Goal: Transaction & Acquisition: Subscribe to service/newsletter

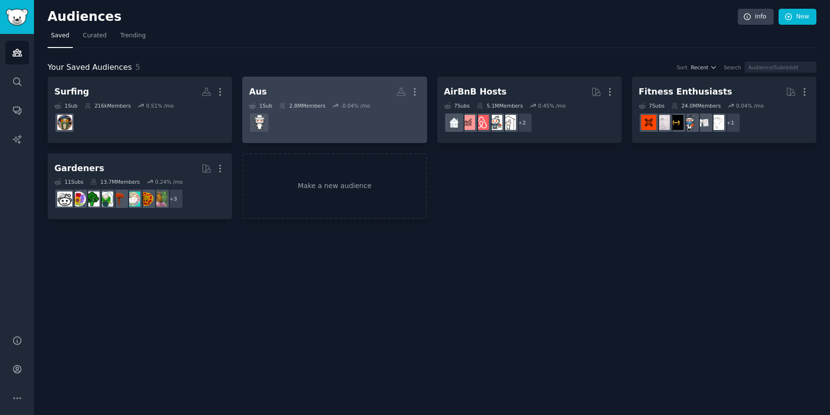
click at [308, 93] on h2 "Aus More" at bounding box center [334, 91] width 171 height 17
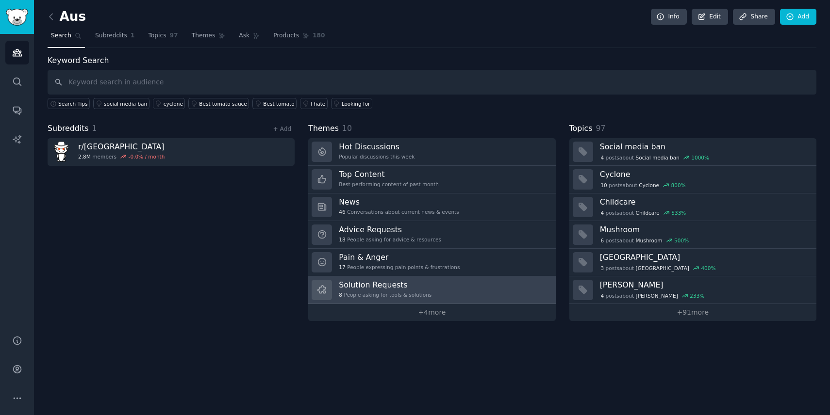
click at [440, 283] on link "Solution Requests 8 People asking for tools & solutions" at bounding box center [431, 291] width 247 height 28
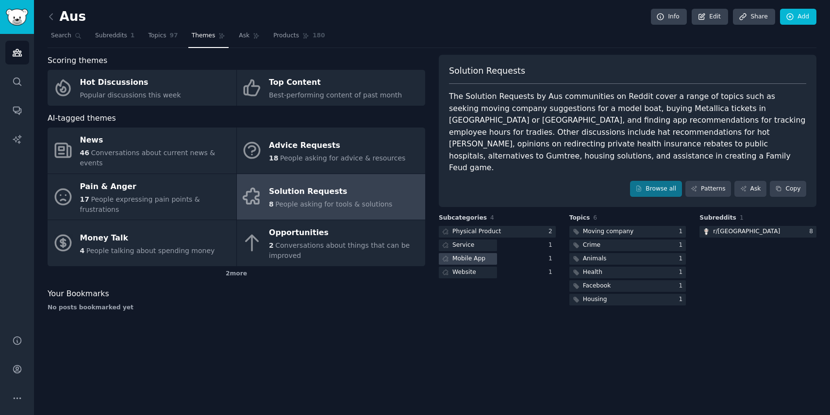
click at [472, 255] on div "Mobile App" at bounding box center [468, 259] width 33 height 9
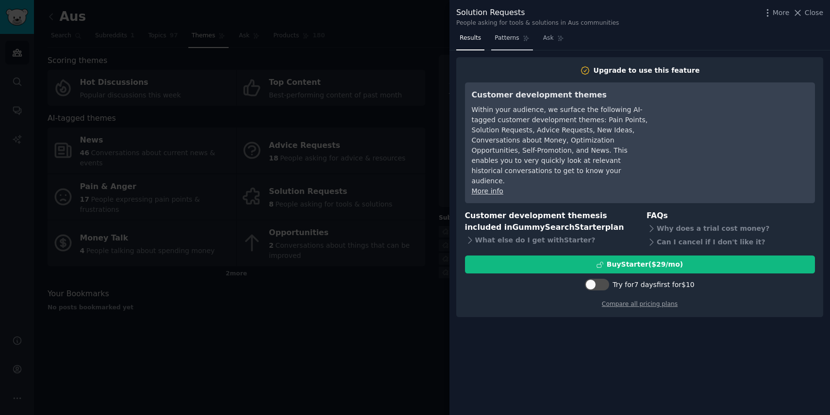
click at [513, 40] on span "Patterns" at bounding box center [506, 38] width 24 height 9
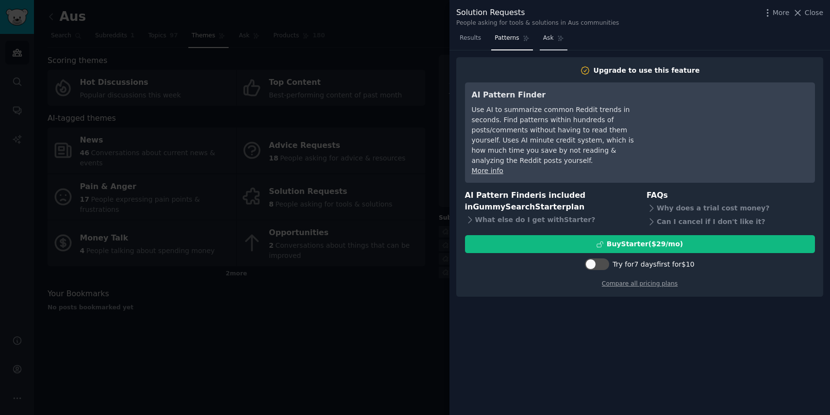
click at [545, 39] on span "Ask" at bounding box center [548, 38] width 11 height 9
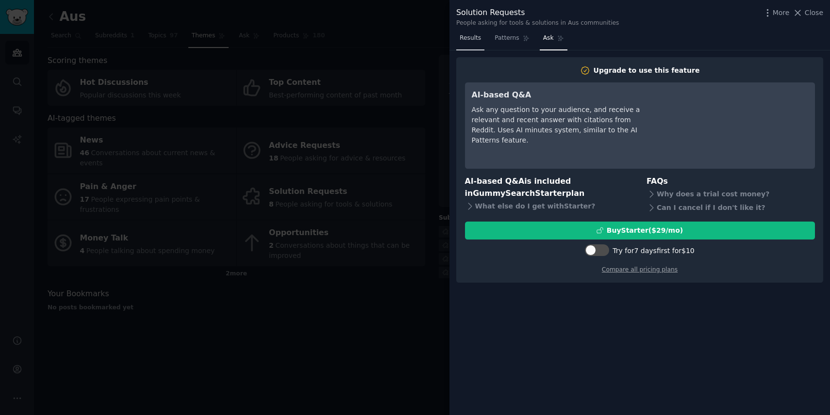
click at [471, 43] on link "Results" at bounding box center [470, 41] width 28 height 20
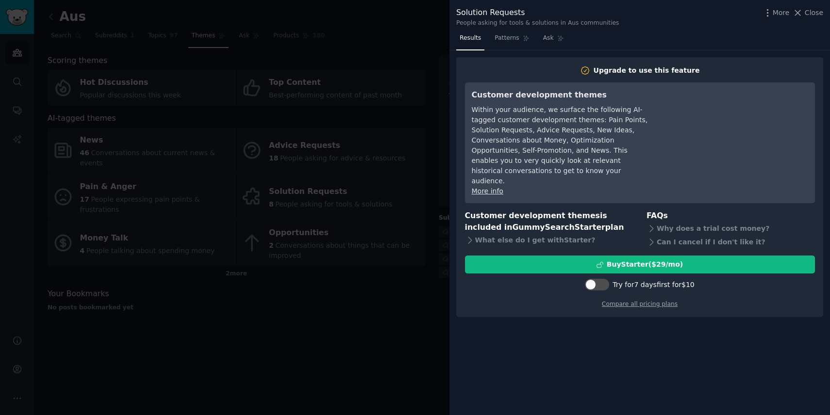
click at [424, 44] on div at bounding box center [415, 207] width 830 height 415
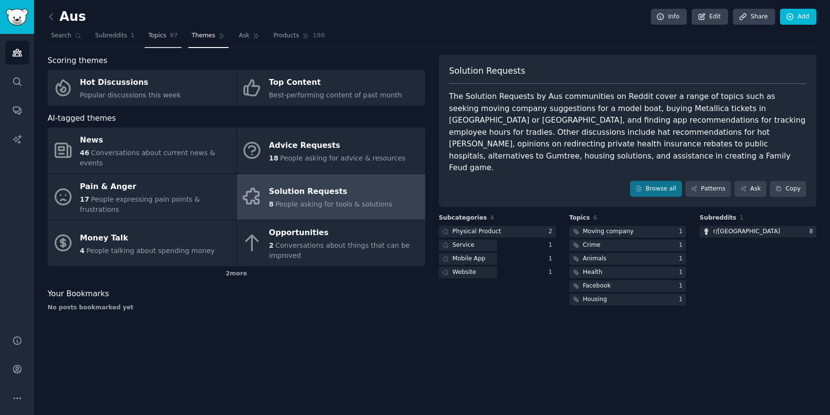
click at [149, 39] on span "Topics" at bounding box center [157, 36] width 18 height 9
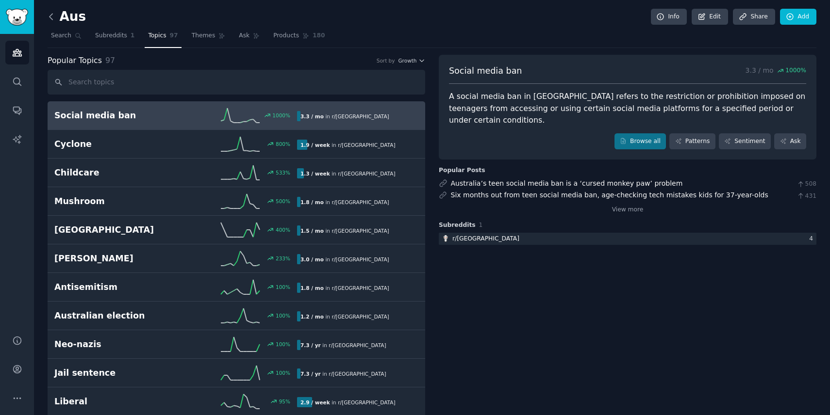
click at [55, 13] on icon at bounding box center [51, 17] width 10 height 10
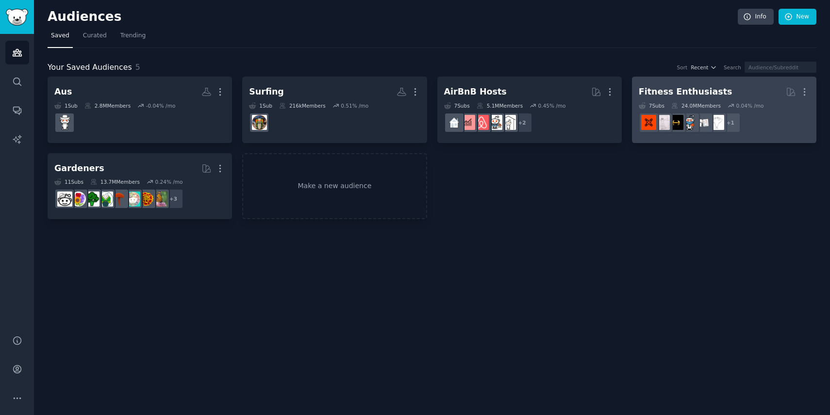
click at [708, 91] on div "Fitness Enthusiasts" at bounding box center [686, 92] width 94 height 12
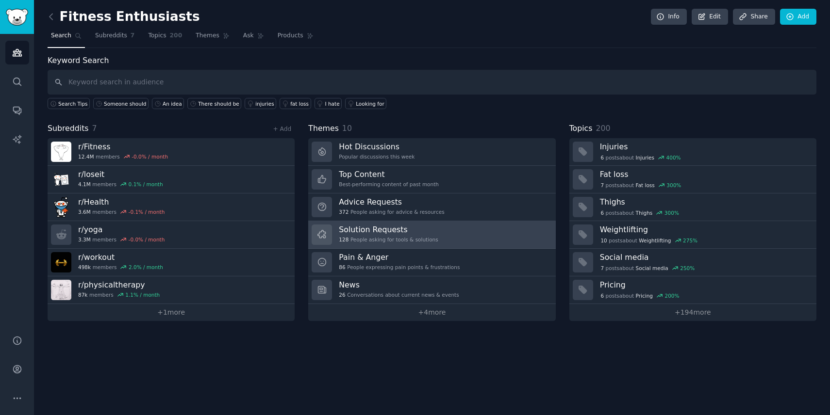
click at [445, 236] on link "Solution Requests 128 People asking for tools & solutions" at bounding box center [431, 235] width 247 height 28
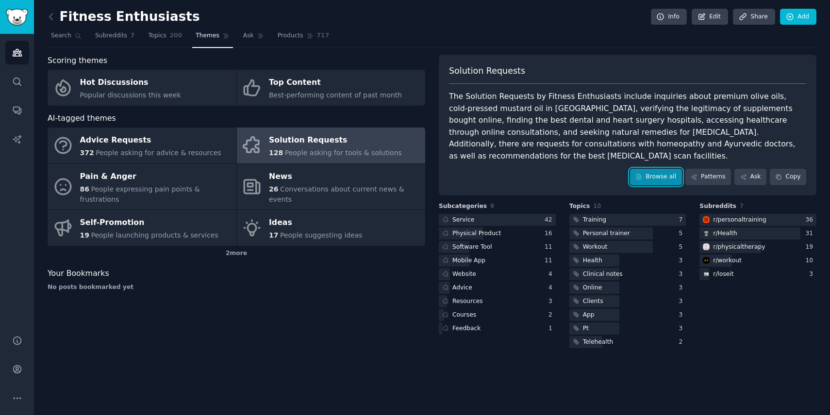
click at [647, 169] on link "Browse all" at bounding box center [656, 177] width 52 height 16
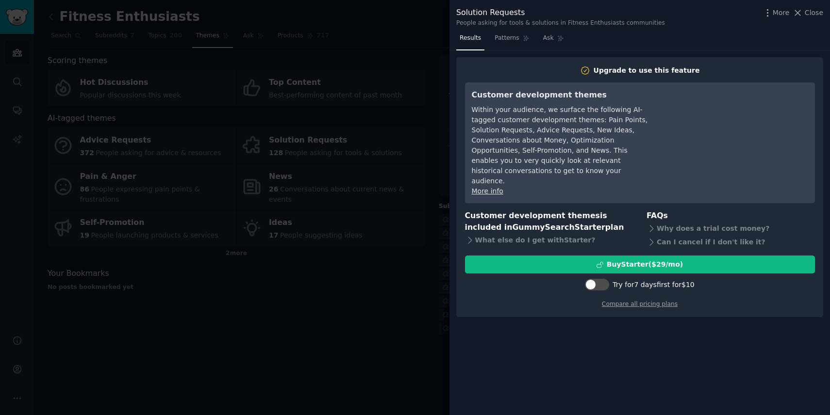
click at [352, 188] on div at bounding box center [415, 207] width 830 height 415
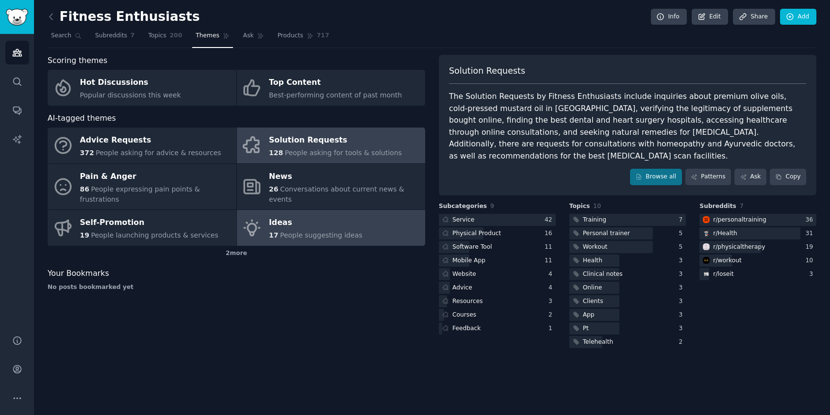
click at [300, 231] on span "People suggesting ideas" at bounding box center [321, 235] width 82 height 8
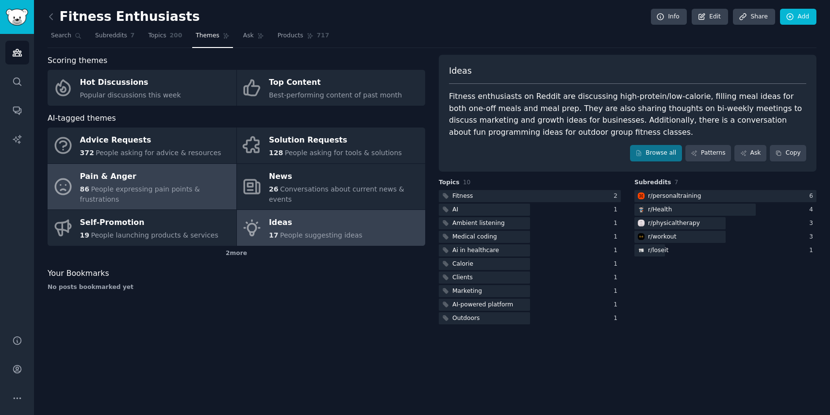
click at [151, 171] on div "Pain & Anger" at bounding box center [155, 177] width 151 height 16
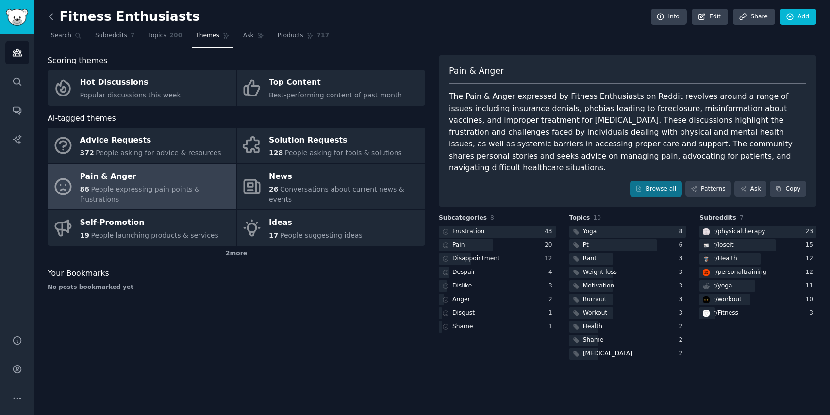
click at [53, 19] on icon at bounding box center [51, 17] width 10 height 10
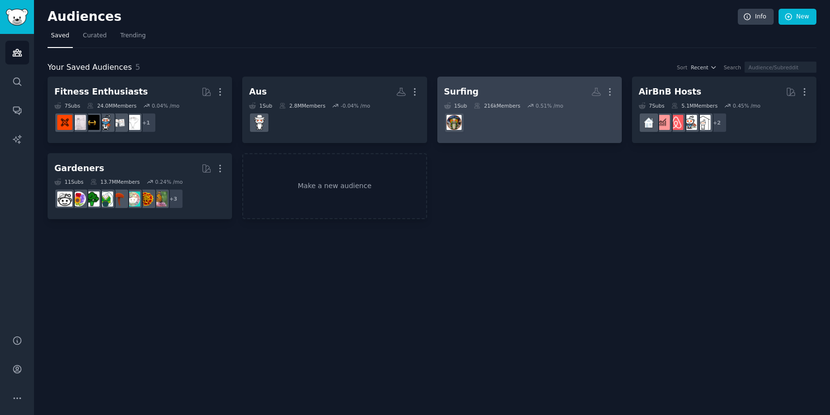
click at [503, 94] on h2 "Surfing More" at bounding box center [529, 91] width 171 height 17
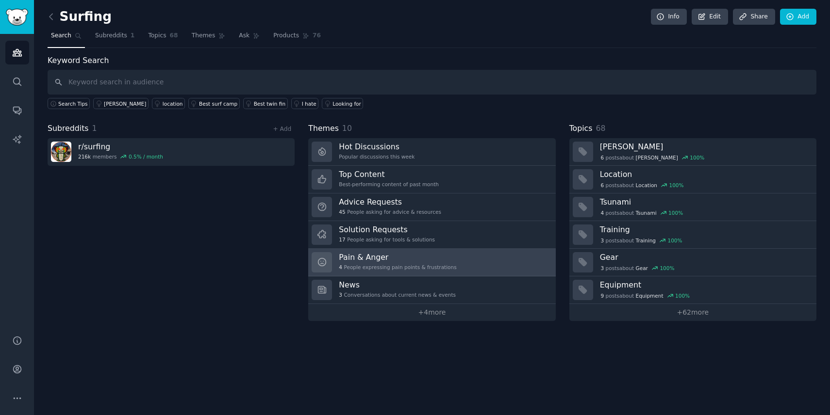
click at [463, 262] on link "Pain & Anger 4 People expressing pain points & frustrations" at bounding box center [431, 263] width 247 height 28
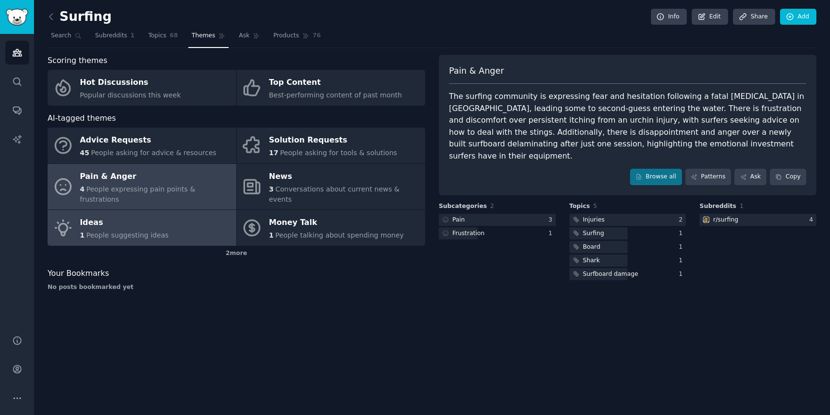
click at [199, 213] on link "Ideas 1 People suggesting ideas" at bounding box center [142, 228] width 189 height 36
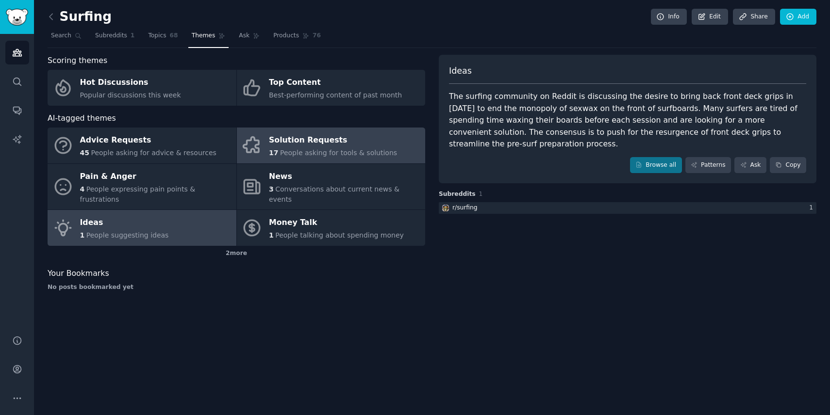
click at [290, 136] on div "Solution Requests" at bounding box center [333, 141] width 128 height 16
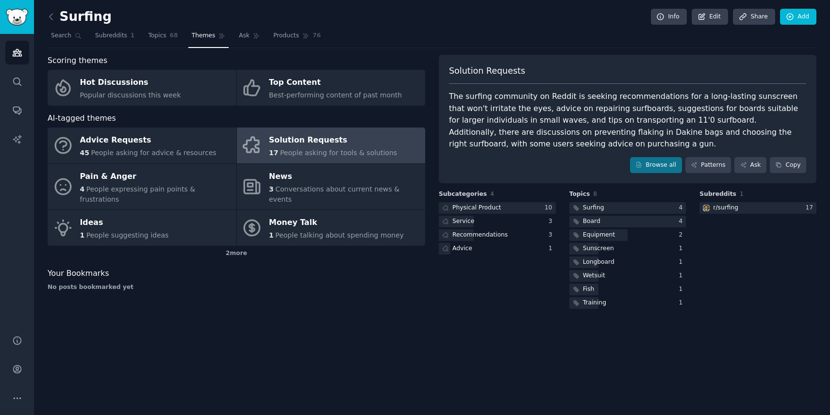
click at [47, 12] on div "Surfing Info Edit Share Add Search Subreddits 1 Topics 68 Themes Ask Products 7…" at bounding box center [432, 207] width 796 height 415
click at [51, 16] on icon at bounding box center [51, 17] width 10 height 10
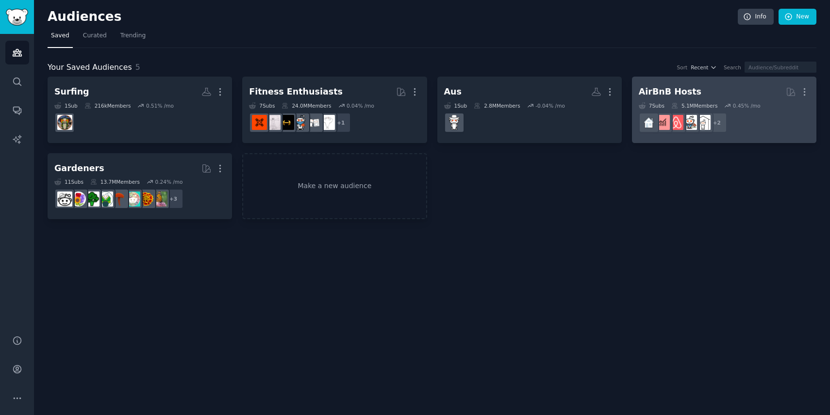
click at [659, 78] on link "AirBnB Hosts More 7 Sub s 5.1M Members 0.45 % /mo r/rentalproperties + 2" at bounding box center [724, 110] width 184 height 66
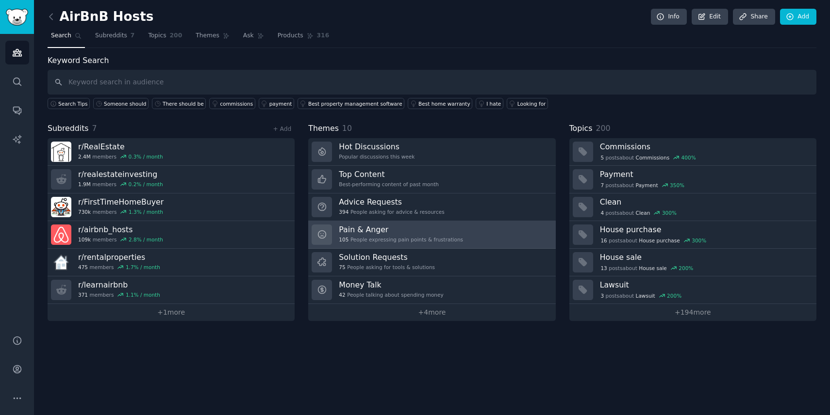
click at [432, 242] on div "105 People expressing pain points & frustrations" at bounding box center [401, 239] width 124 height 7
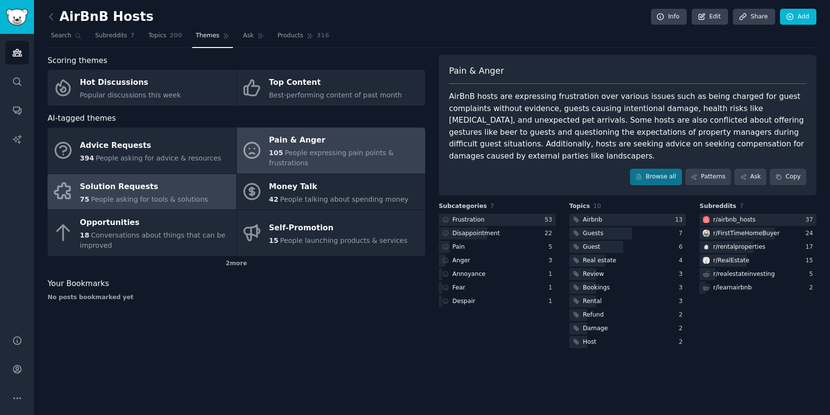
click at [184, 199] on span "People asking for tools & solutions" at bounding box center [149, 200] width 117 height 8
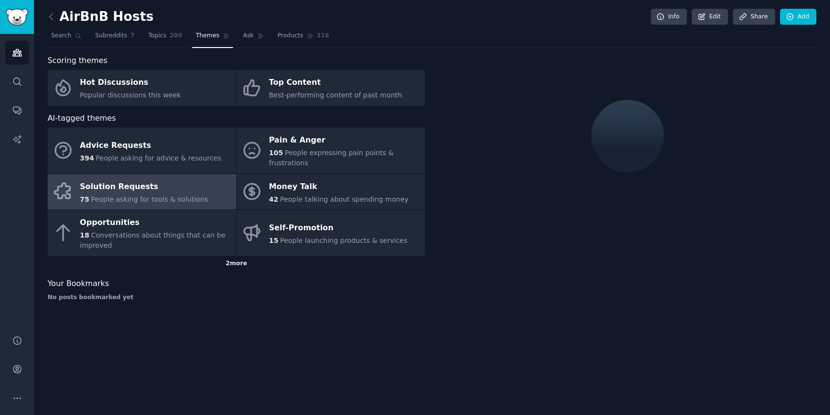
click at [247, 269] on div "2 more" at bounding box center [237, 264] width 378 height 16
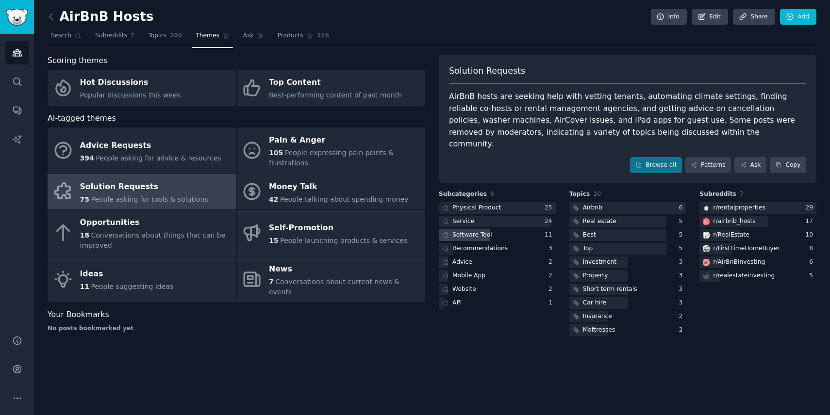
click at [487, 231] on div "Software Tool" at bounding box center [472, 235] width 40 height 9
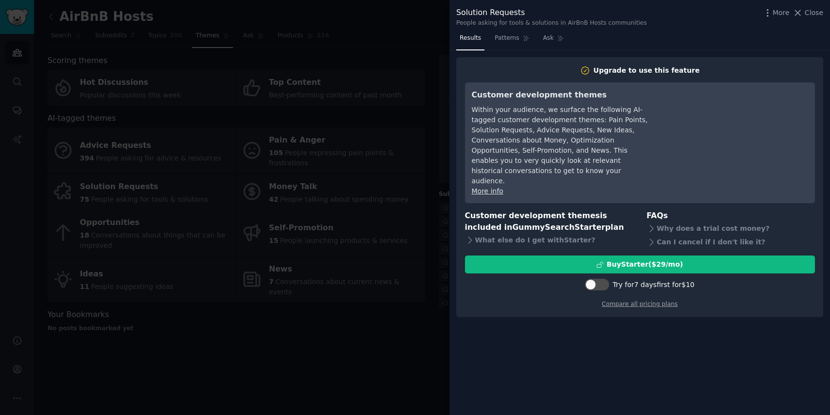
click at [402, 205] on div at bounding box center [415, 207] width 830 height 415
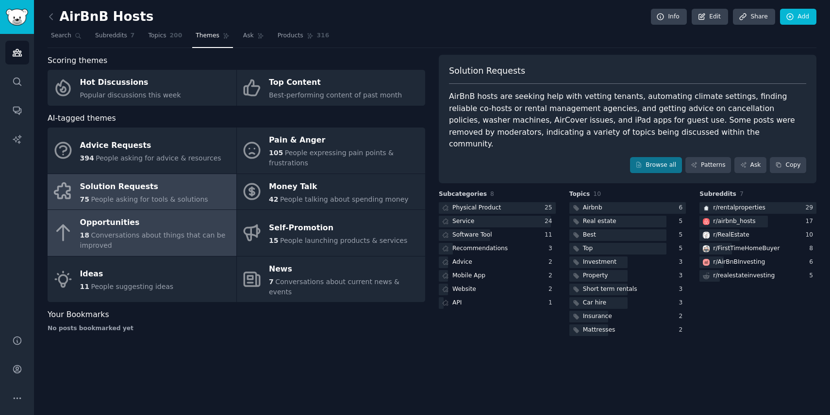
click at [182, 238] on span "Conversations about things that can be improved" at bounding box center [153, 240] width 146 height 18
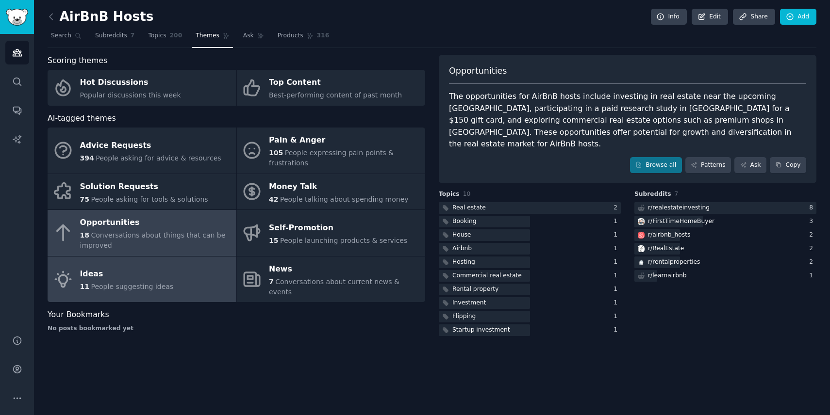
click at [169, 273] on link "Ideas 11 People suggesting ideas" at bounding box center [142, 280] width 189 height 46
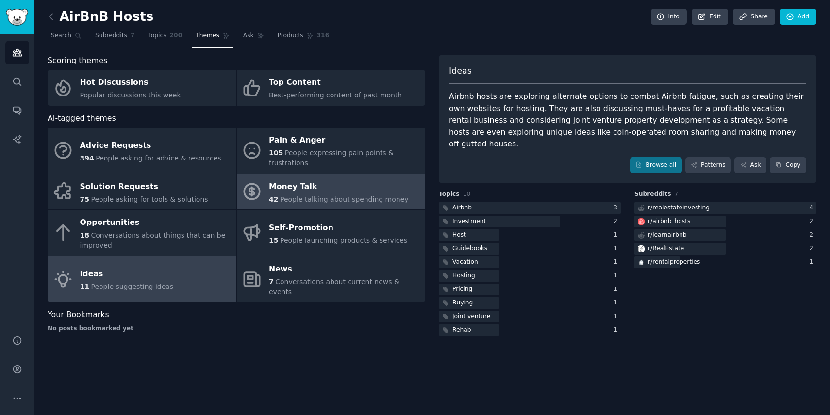
click at [329, 195] on div "42 People talking about spending money" at bounding box center [339, 200] width 140 height 10
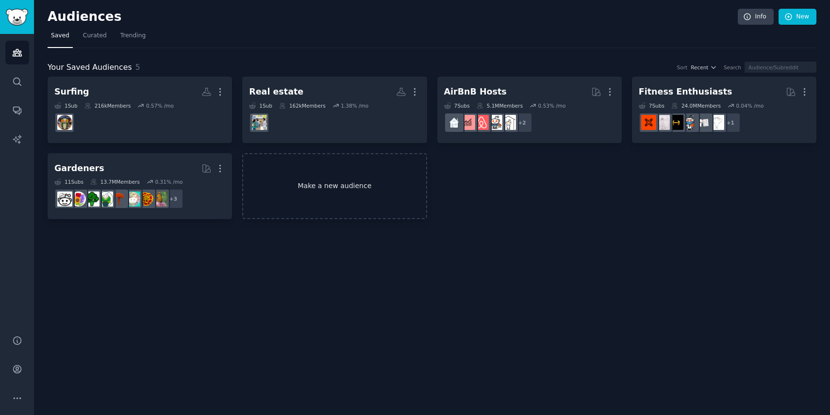
click at [370, 193] on link "Make a new audience" at bounding box center [334, 186] width 184 height 66
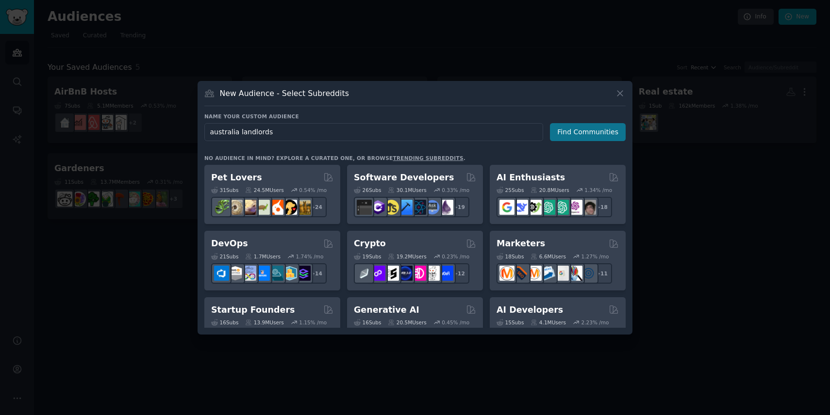
type input "australia landlords"
click at [568, 139] on button "Find Communities" at bounding box center [588, 132] width 76 height 18
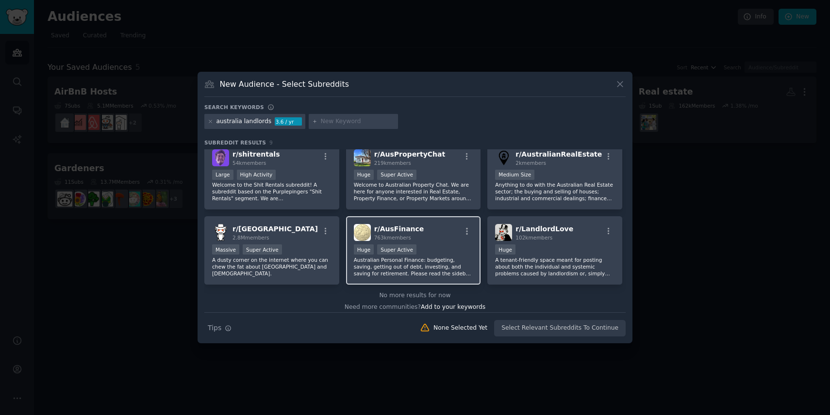
scroll to position [82, 0]
click at [436, 262] on p "Australian Personal Finance: budgeting, saving, getting out of debt, investing,…" at bounding box center [413, 268] width 119 height 20
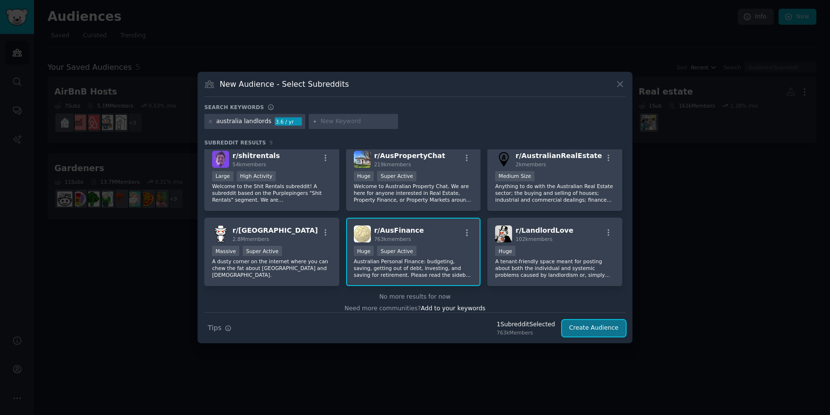
click at [597, 324] on button "Create Audience" at bounding box center [594, 328] width 64 height 16
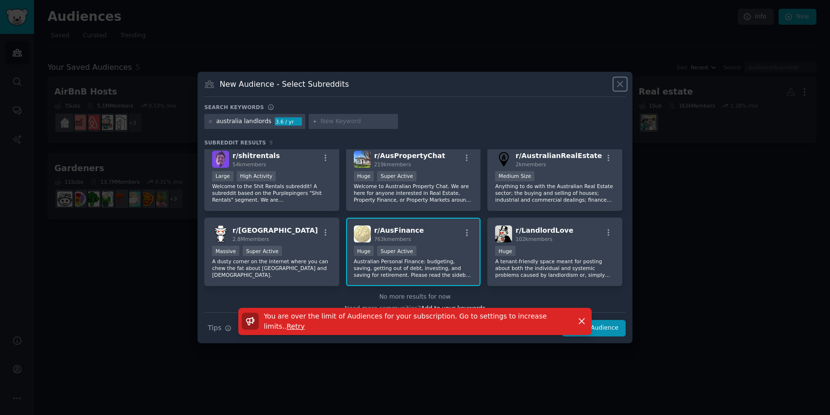
click at [622, 80] on icon at bounding box center [620, 84] width 10 height 10
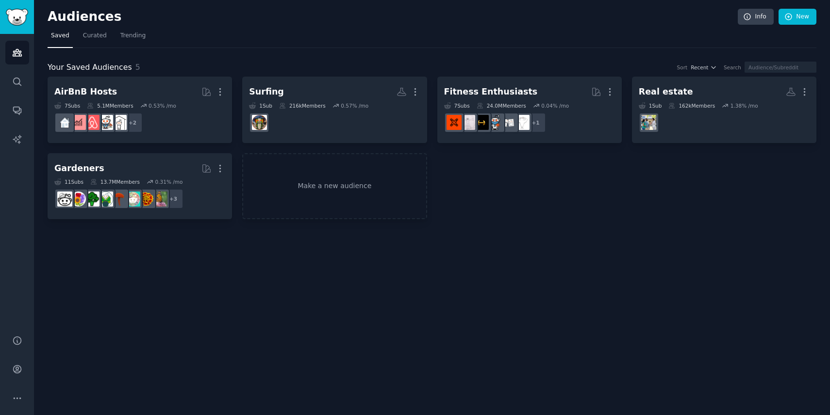
click at [525, 30] on nav "Saved Curated Trending" at bounding box center [432, 38] width 769 height 20
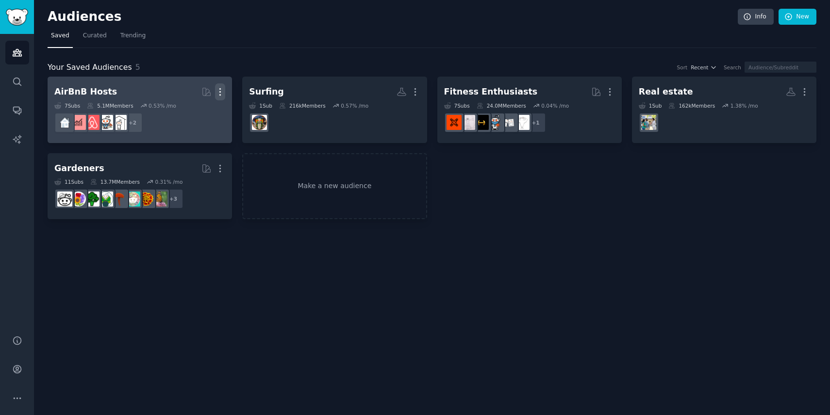
click at [222, 91] on icon "button" at bounding box center [220, 92] width 10 height 10
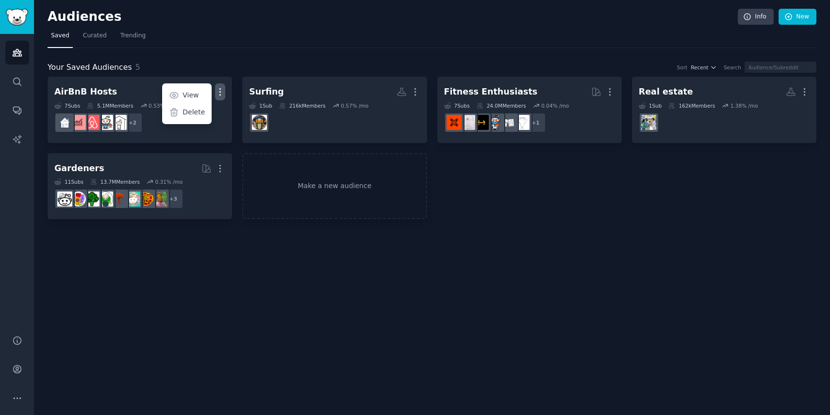
click at [336, 52] on div "Your Saved Audiences 5 Sort Recent Search AirBnB Hosts More View Delete 7 Sub s…" at bounding box center [432, 134] width 769 height 172
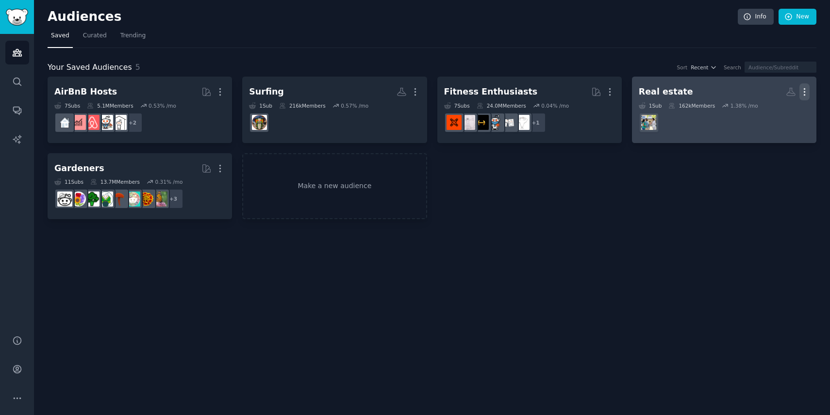
click at [802, 89] on icon "button" at bounding box center [804, 92] width 10 height 10
click at [779, 109] on p "Delete" at bounding box center [778, 112] width 22 height 10
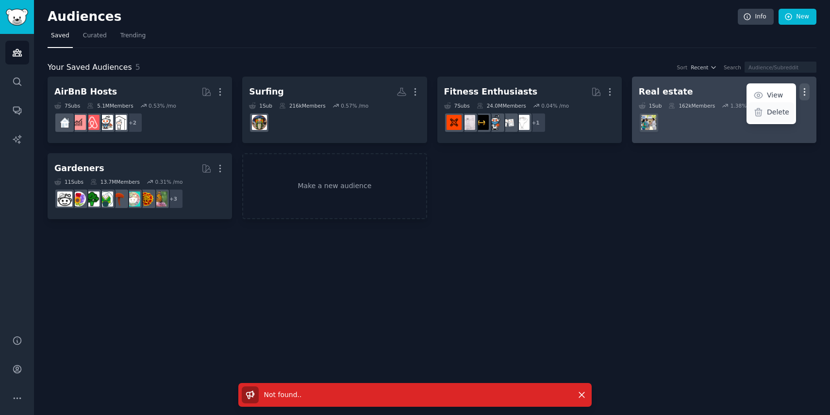
click at [778, 113] on p "Delete" at bounding box center [778, 112] width 22 height 10
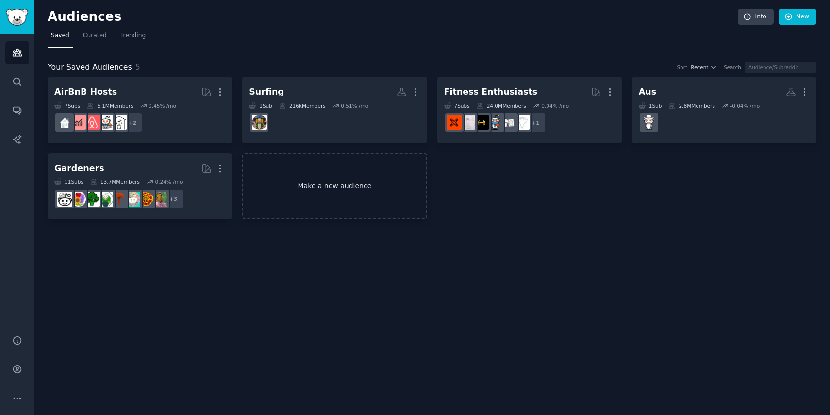
click at [330, 181] on link "Make a new audience" at bounding box center [334, 186] width 184 height 66
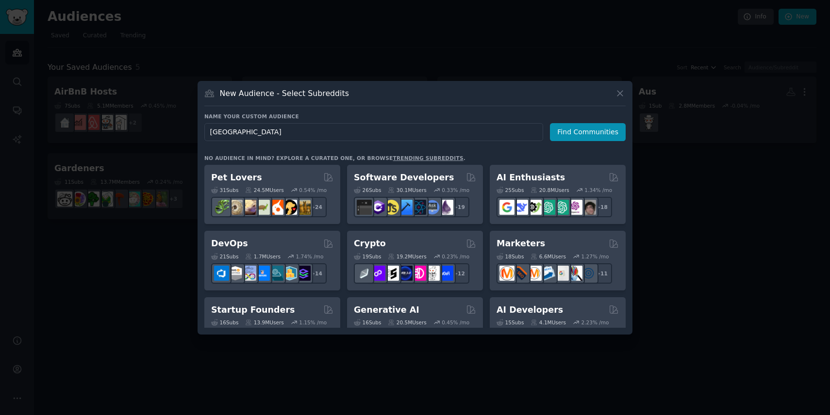
type input "[GEOGRAPHIC_DATA]"
click button "Find Communities" at bounding box center [588, 132] width 76 height 18
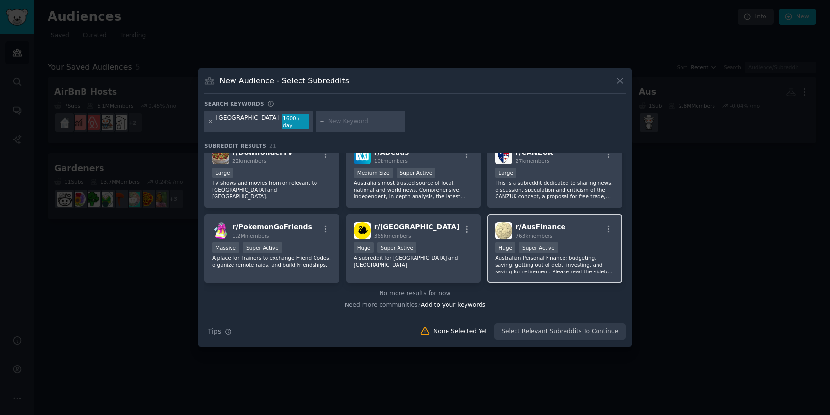
scroll to position [388, 0]
click at [571, 244] on div "Huge Super Active" at bounding box center [554, 249] width 119 height 12
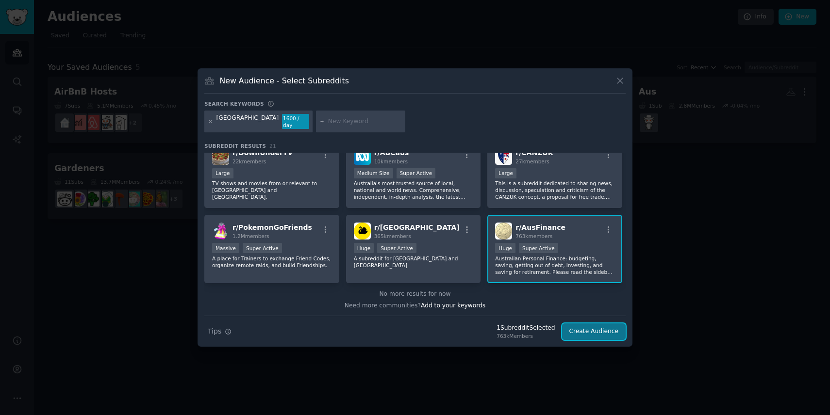
click at [598, 328] on button "Create Audience" at bounding box center [594, 332] width 64 height 16
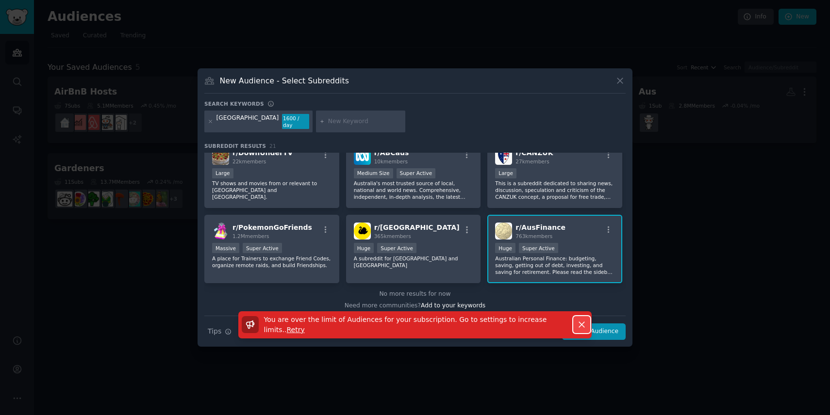
click at [580, 320] on icon "button" at bounding box center [581, 325] width 10 height 10
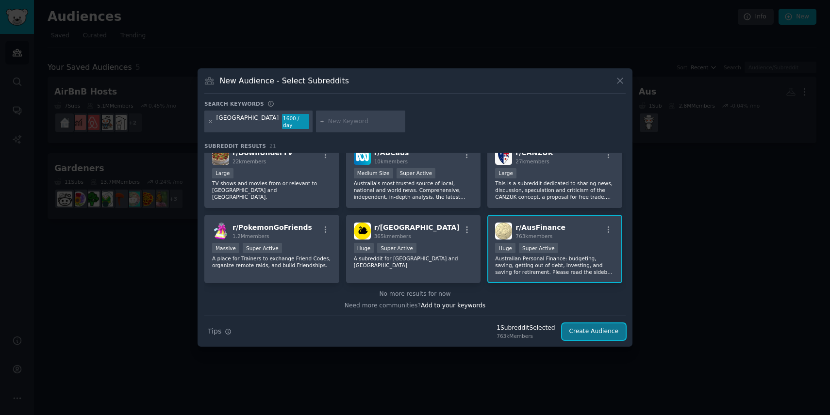
click at [599, 324] on button "Create Audience" at bounding box center [594, 332] width 64 height 16
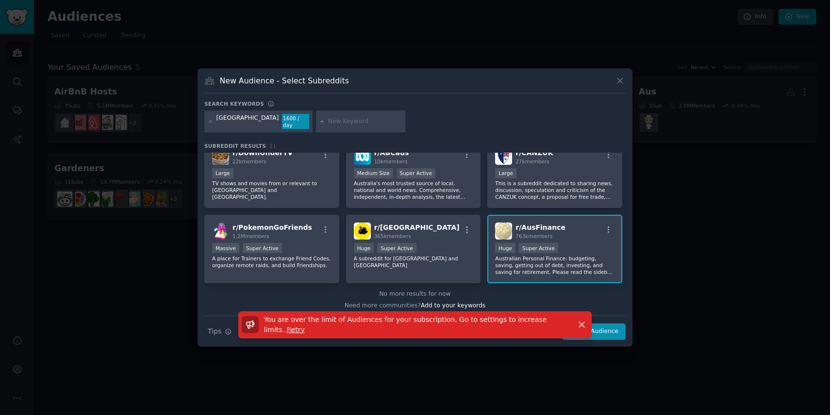
click at [287, 326] on span "Retry" at bounding box center [296, 330] width 18 height 8
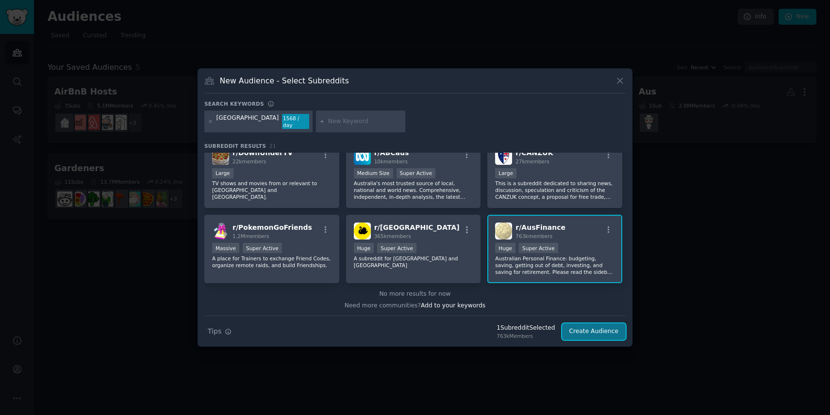
click at [597, 329] on button "Create Audience" at bounding box center [594, 332] width 64 height 16
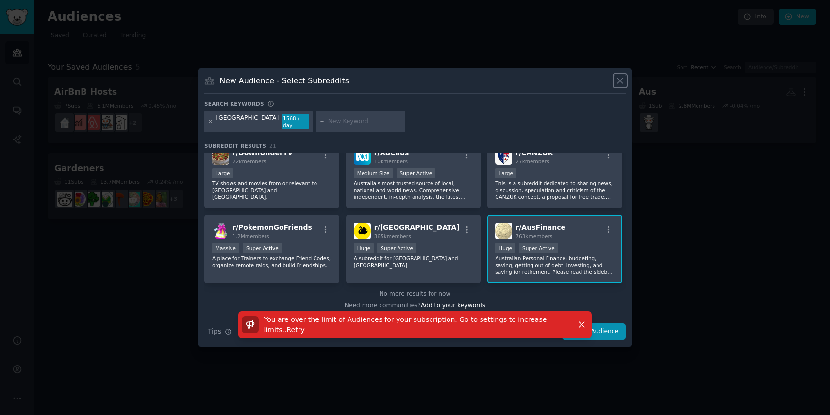
click at [616, 80] on icon at bounding box center [620, 81] width 10 height 10
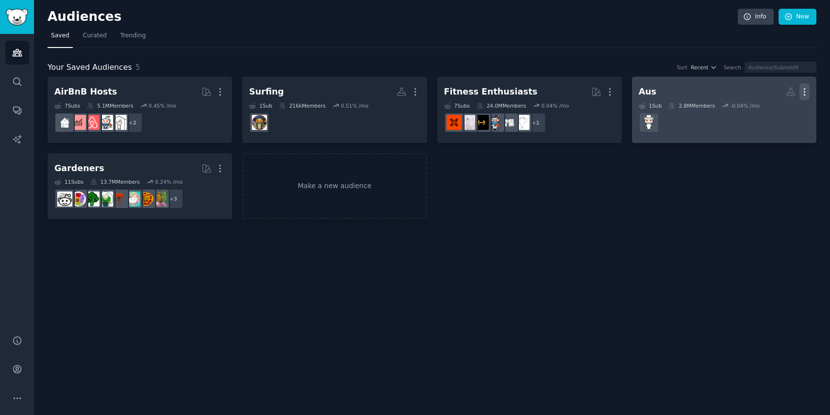
click at [804, 91] on icon "button" at bounding box center [804, 92] width 10 height 10
click at [771, 112] on p "Delete" at bounding box center [778, 112] width 22 height 10
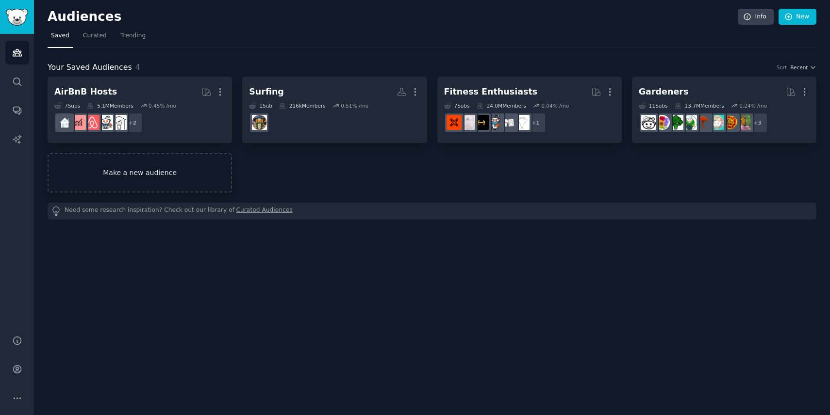
click at [107, 175] on link "Make a new audience" at bounding box center [140, 172] width 184 height 39
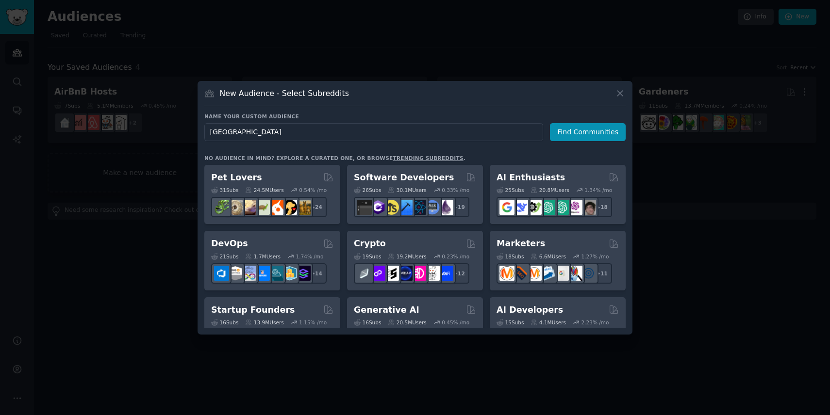
type input "[GEOGRAPHIC_DATA]"
click button "Find Communities" at bounding box center [588, 132] width 76 height 18
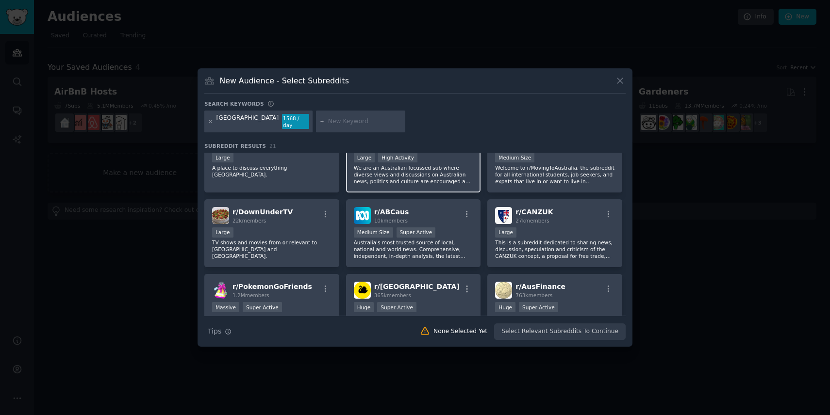
scroll to position [378, 0]
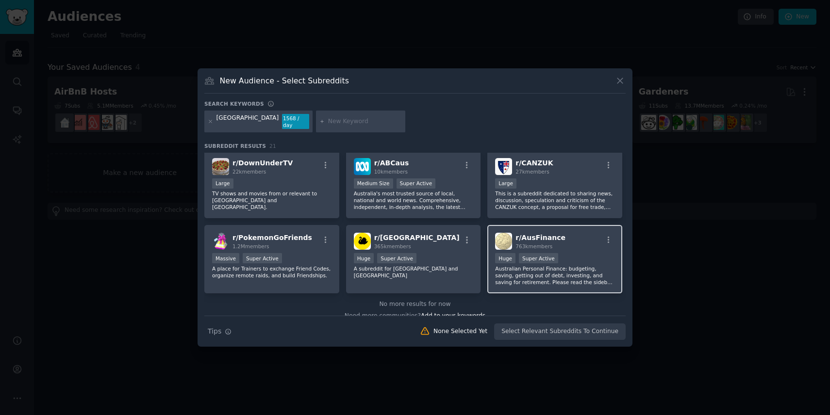
click at [592, 240] on div "r/ AusFinance 763k members" at bounding box center [554, 241] width 119 height 17
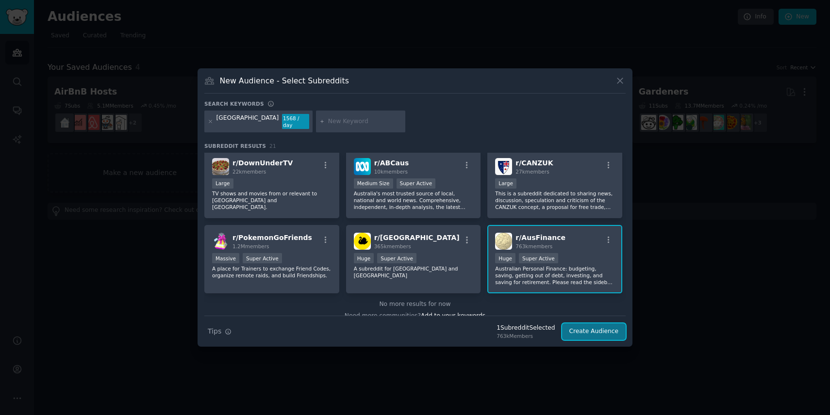
click at [599, 333] on button "Create Audience" at bounding box center [594, 332] width 64 height 16
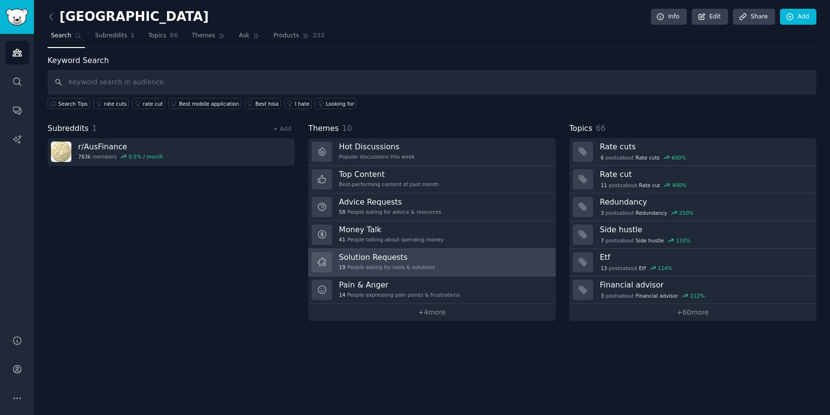
click at [410, 260] on h3 "Solution Requests" at bounding box center [387, 257] width 96 height 10
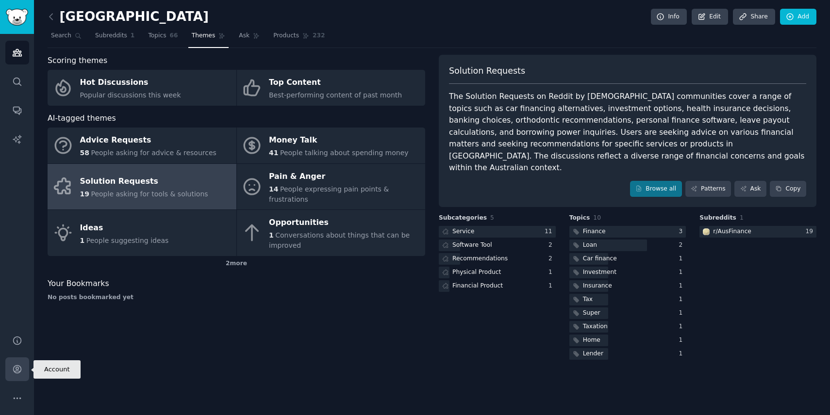
click at [14, 374] on icon "Sidebar" at bounding box center [17, 369] width 10 height 10
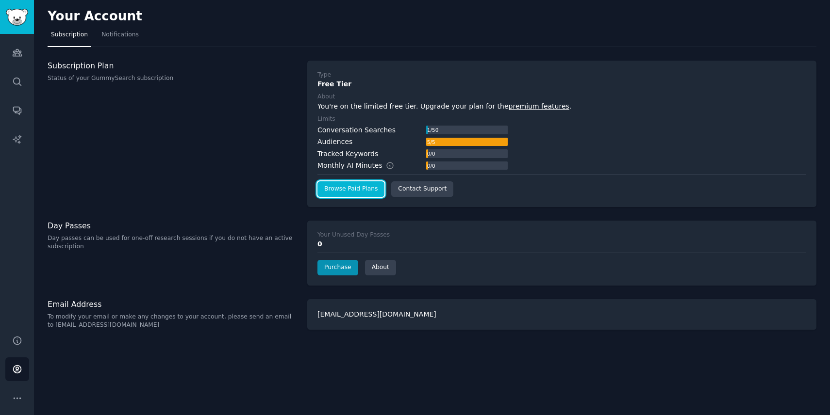
click at [341, 191] on link "Browse Paid Plans" at bounding box center [350, 189] width 67 height 16
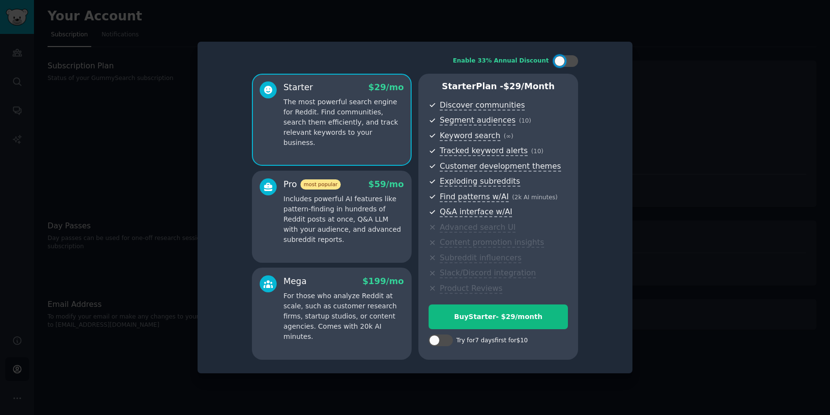
click at [279, 204] on div "Pro most popular $ 59 /mo Includes powerful AI features like pattern-finding in…" at bounding box center [332, 212] width 144 height 66
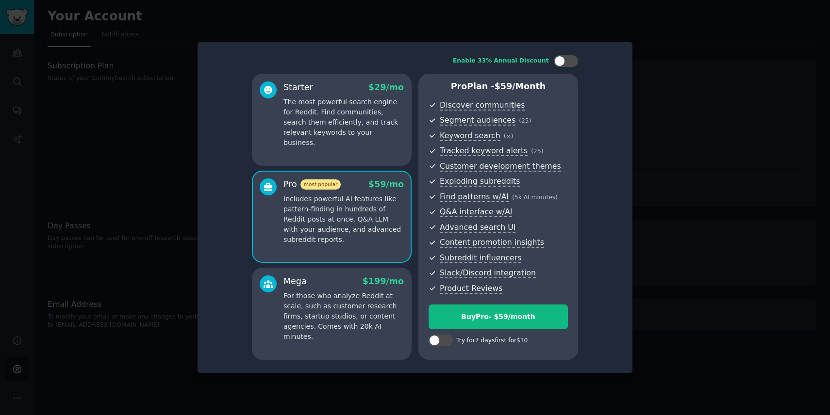
click at [314, 299] on p "For those who analyze Reddit at scale, such as customer research firms, startup…" at bounding box center [343, 316] width 120 height 51
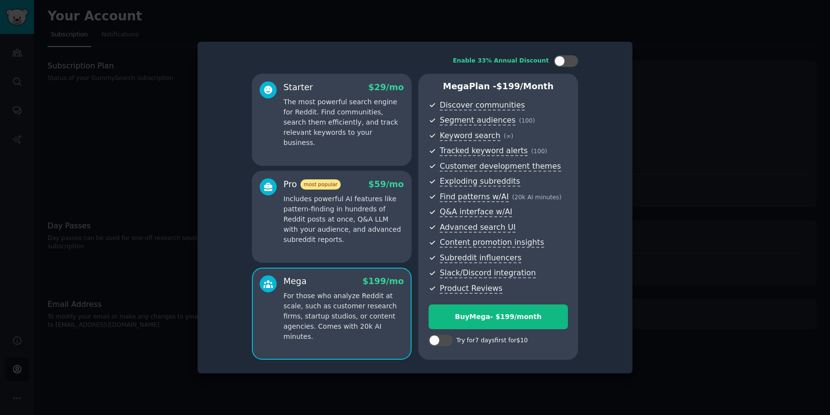
click at [275, 232] on div at bounding box center [268, 212] width 17 height 66
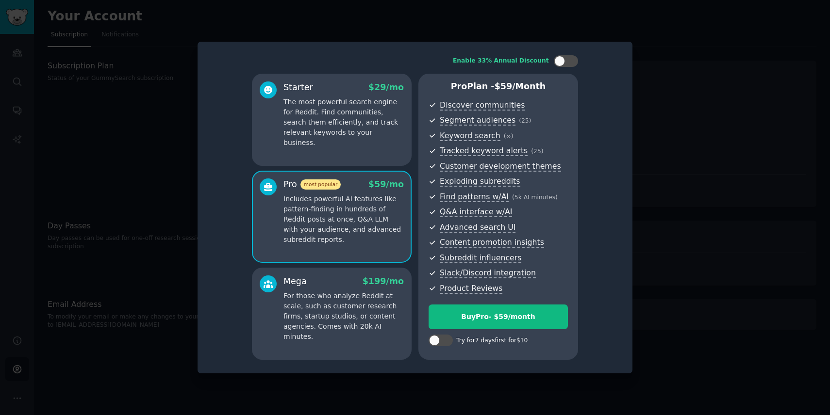
click at [321, 301] on p "For those who analyze Reddit at scale, such as customer research firms, startup…" at bounding box center [343, 316] width 120 height 51
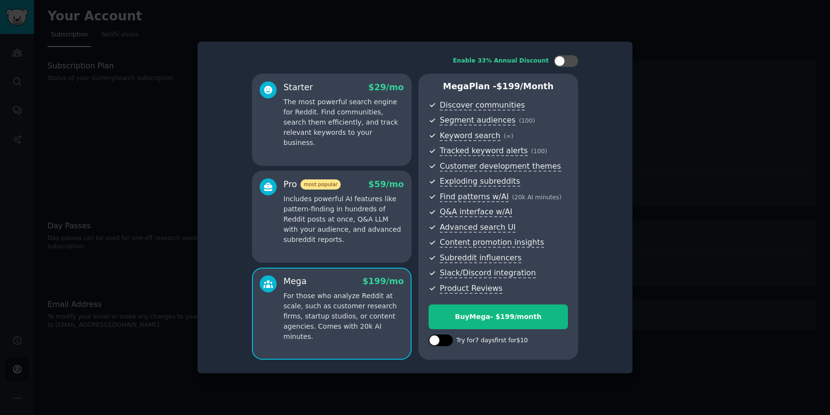
click at [436, 341] on div at bounding box center [434, 340] width 11 height 11
checkbox input "true"
